Goal: Information Seeking & Learning: Learn about a topic

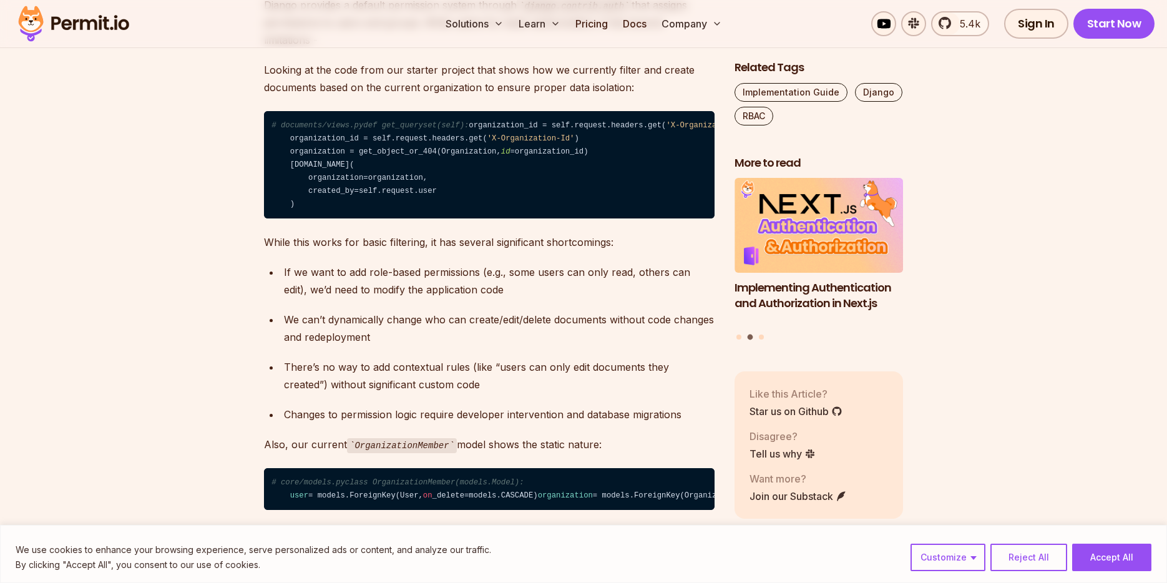
scroll to position [1284, 0]
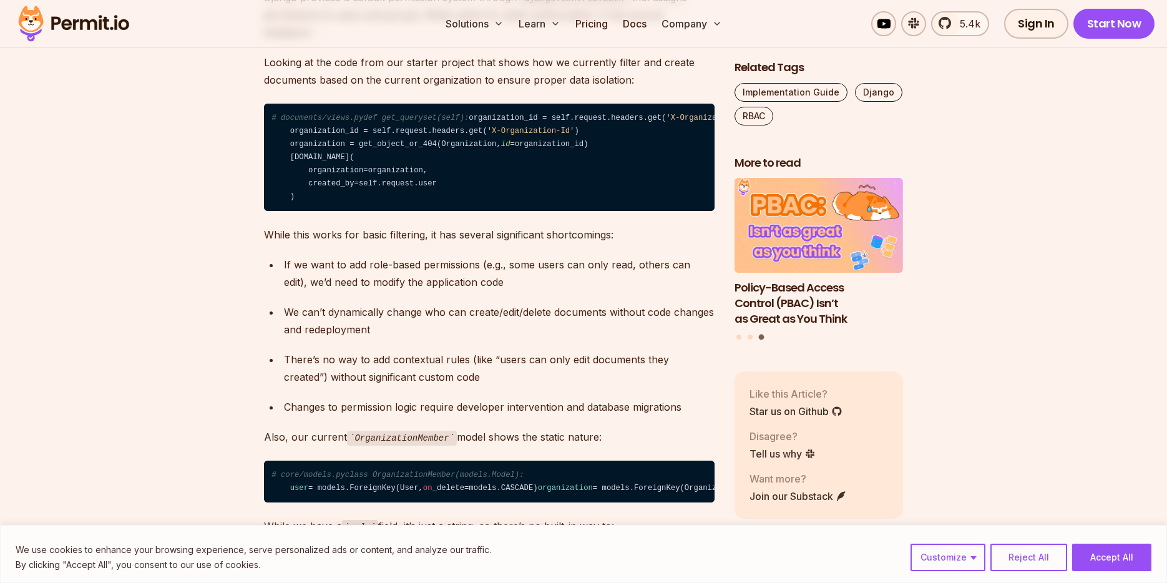
click at [332, 206] on code "# documents/views.pydef get_queryset(self): organization_id = self.request.head…" at bounding box center [489, 157] width 451 height 107
click at [394, 211] on code "# documents/views.pydef get_queryset(self): organization_id = self.request.head…" at bounding box center [489, 157] width 451 height 107
click at [336, 211] on code "# documents/views.pydef get_queryset(self): organization_id = self.request.head…" at bounding box center [489, 157] width 451 height 107
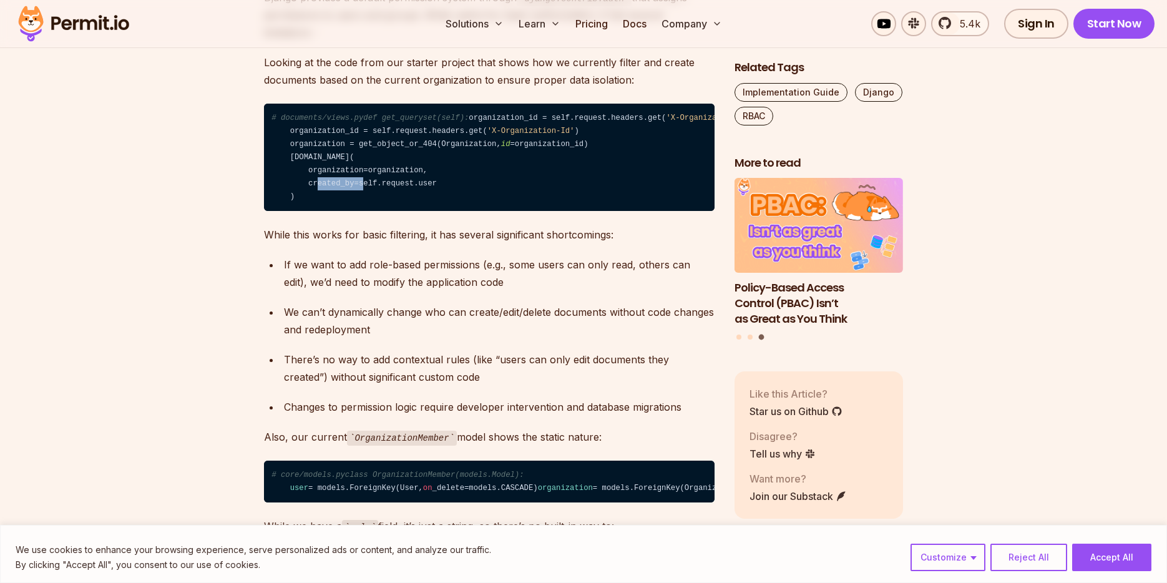
click at [336, 211] on code "# documents/views.pydef get_queryset(self): organization_id = self.request.head…" at bounding box center [489, 157] width 451 height 107
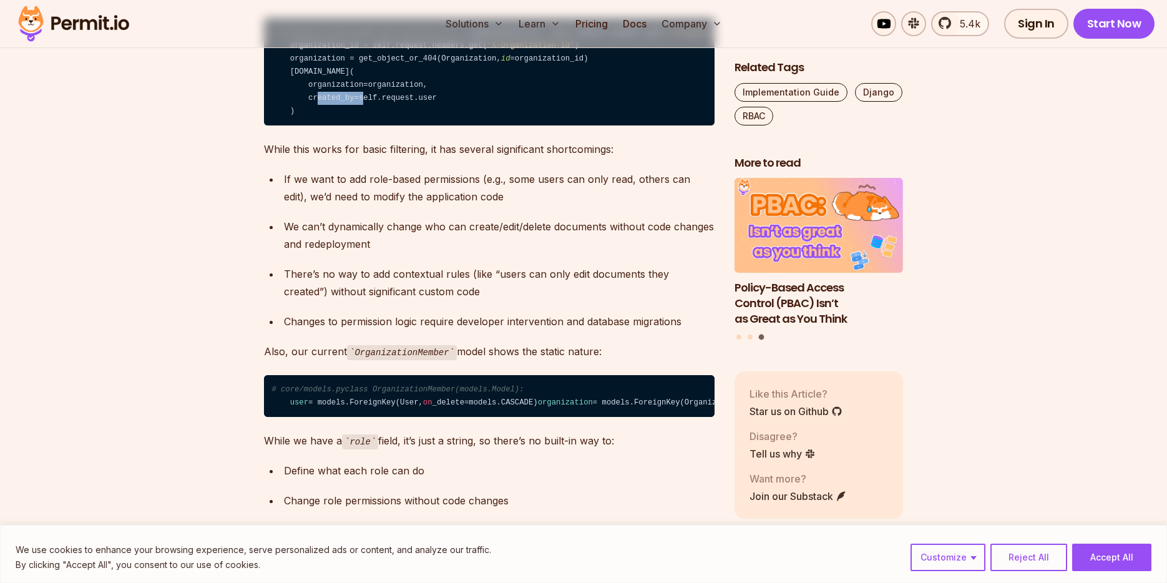
scroll to position [1526, 0]
